Goal: Information Seeking & Learning: Find specific fact

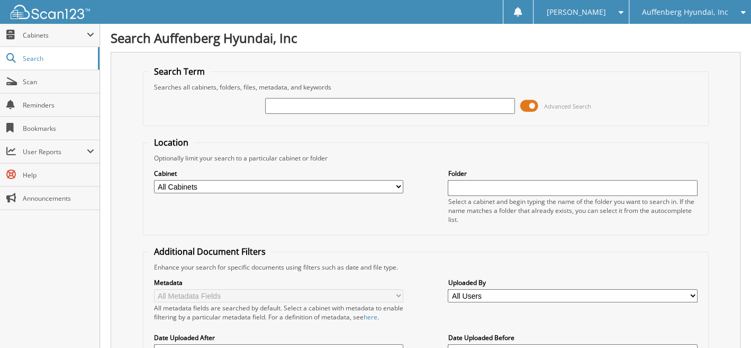
click at [325, 108] on input "text" at bounding box center [389, 106] width 249 height 16
type input "321718"
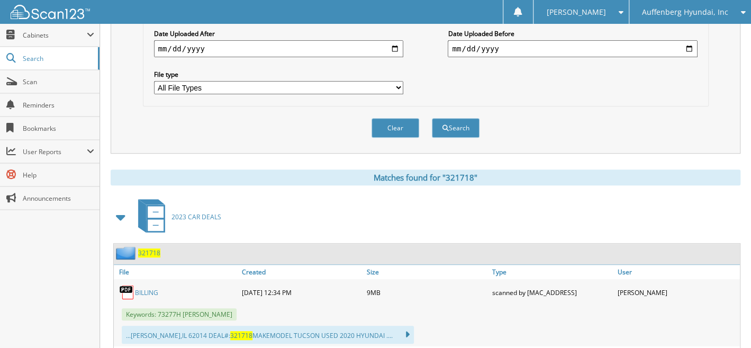
click at [152, 248] on span "321718" at bounding box center [149, 252] width 22 height 9
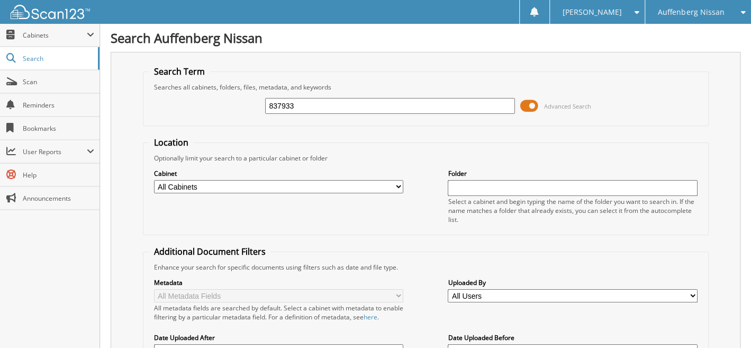
type input "837933"
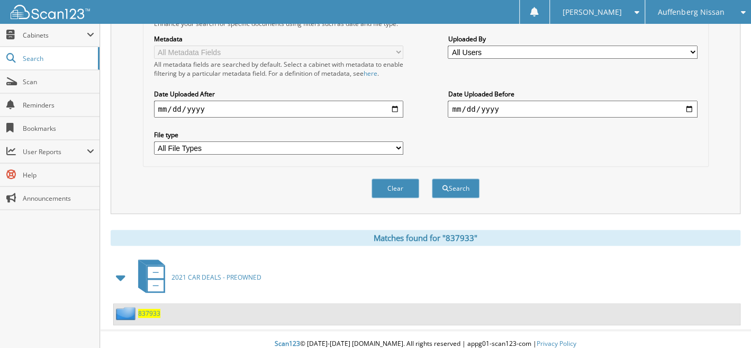
click at [154, 309] on span "837933" at bounding box center [149, 313] width 22 height 9
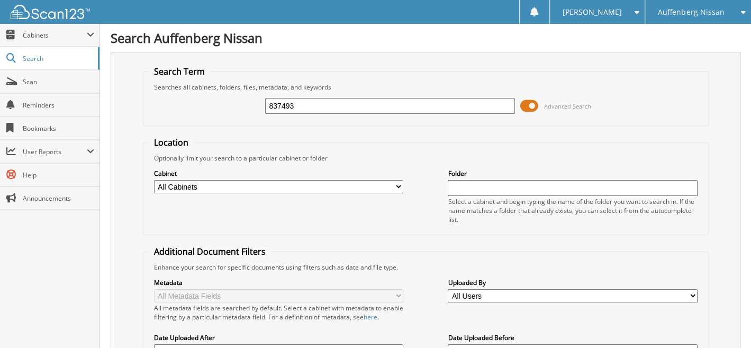
type input "837493"
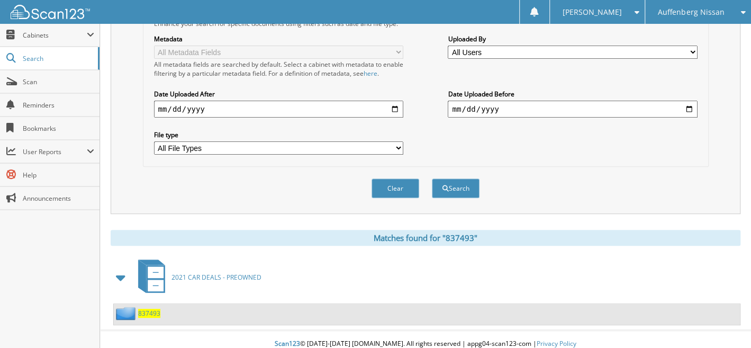
click at [155, 309] on span "837493" at bounding box center [149, 313] width 22 height 9
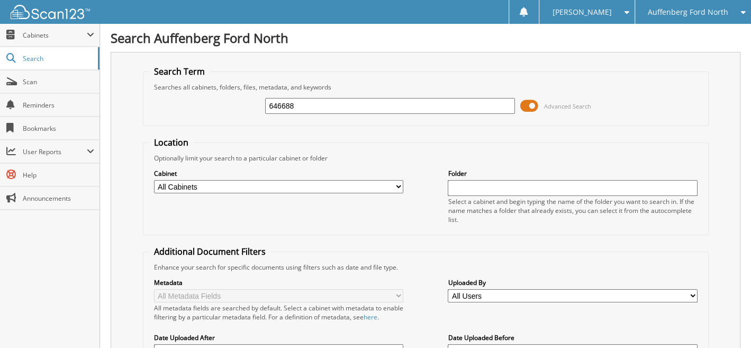
type input "646688"
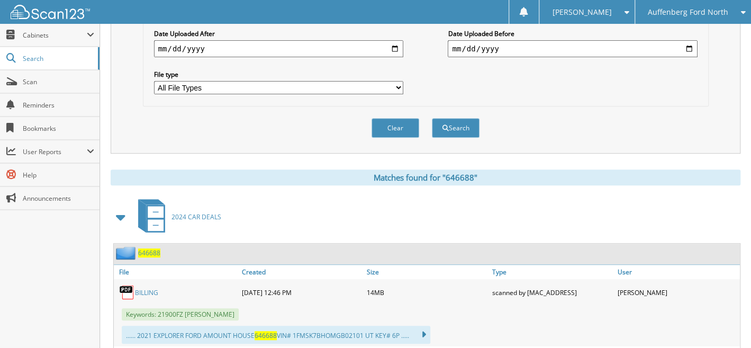
scroll to position [608, 0]
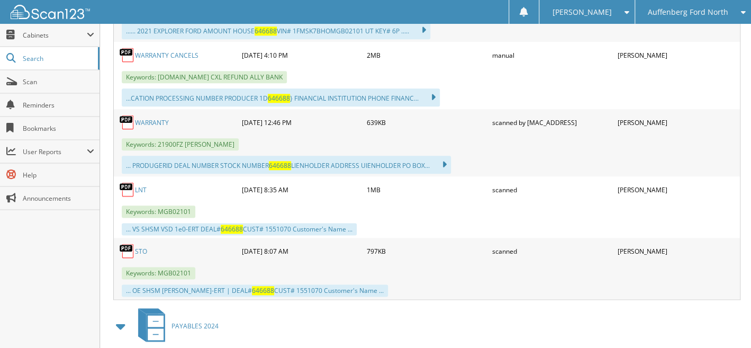
click at [677, 11] on span "Auffenberg Ford North" at bounding box center [688, 12] width 80 height 6
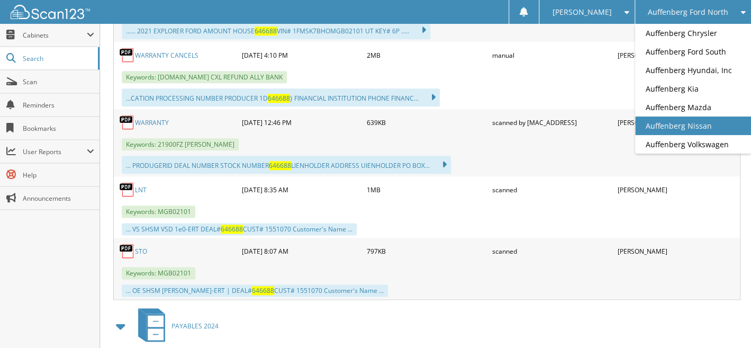
click at [677, 125] on link "Auffenberg Nissan" at bounding box center [693, 125] width 116 height 19
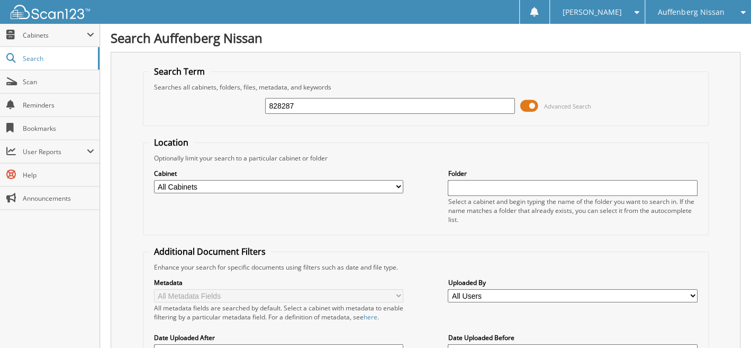
type input "828287"
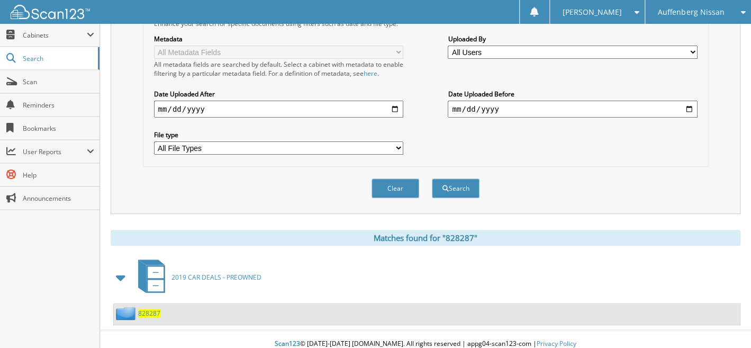
click at [150, 309] on span "828287" at bounding box center [149, 313] width 22 height 9
